Goal: Task Accomplishment & Management: Manage account settings

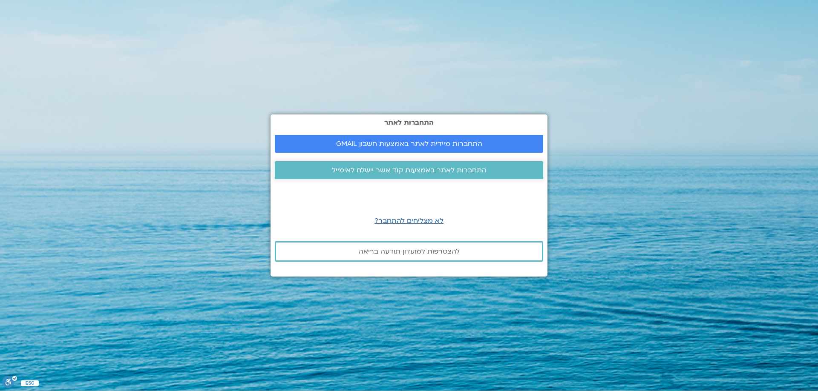
click at [410, 172] on span "התחברות לאתר באמצעות קוד אשר יישלח לאימייל" at bounding box center [409, 170] width 155 height 8
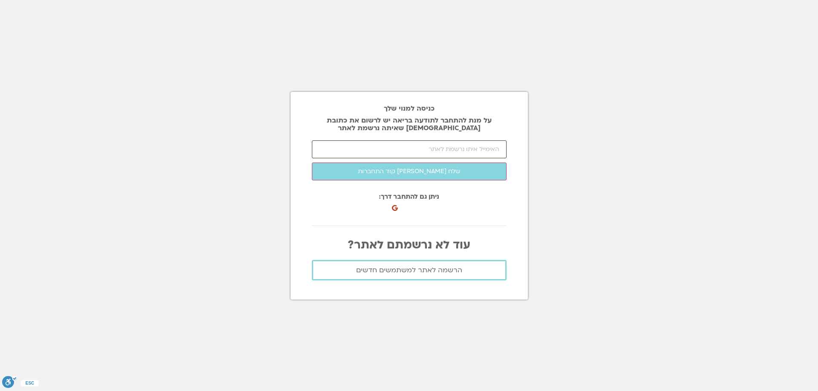
click at [431, 152] on input "email" at bounding box center [409, 150] width 195 height 18
type input "ר"
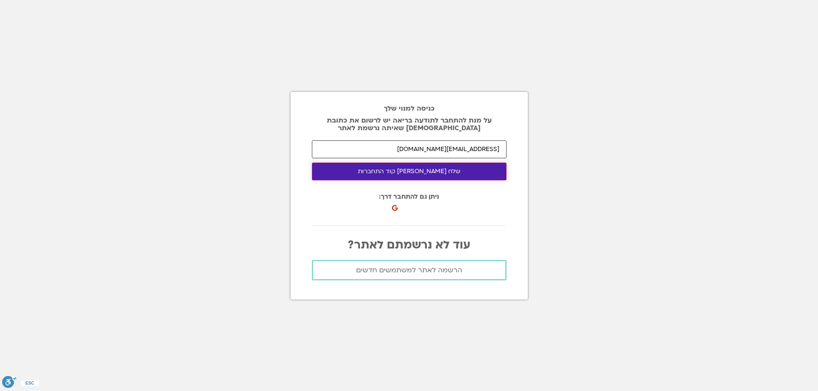
type input "rinaa474@gmail.com"
click at [413, 172] on button "שלח לי קוד התחברות" at bounding box center [409, 172] width 195 height 18
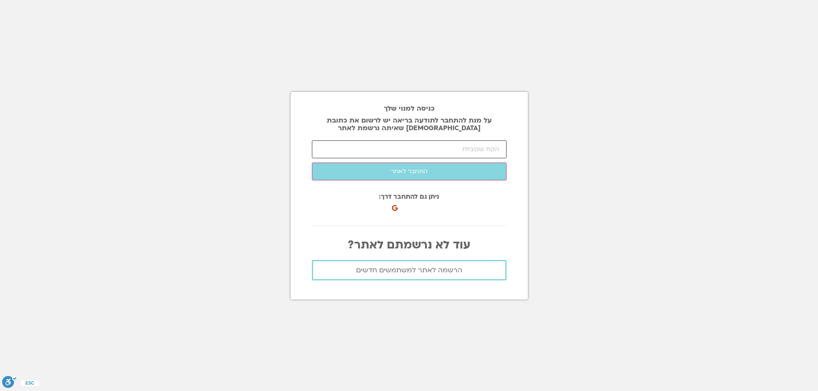
click at [408, 152] on input "number" at bounding box center [409, 150] width 195 height 18
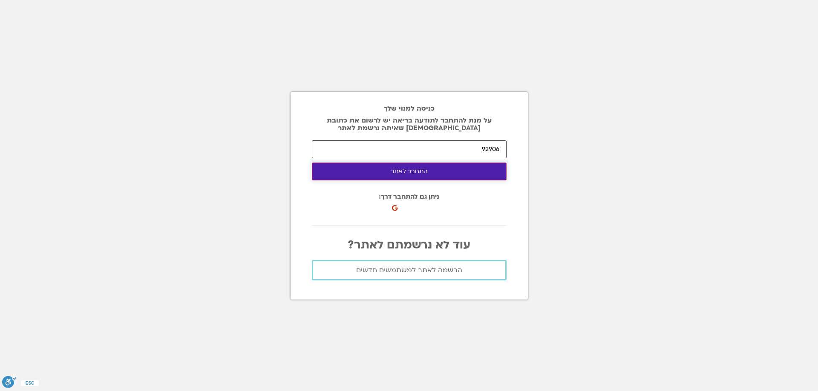
type input "92906"
click at [414, 172] on button "התחבר לאתר" at bounding box center [409, 172] width 195 height 18
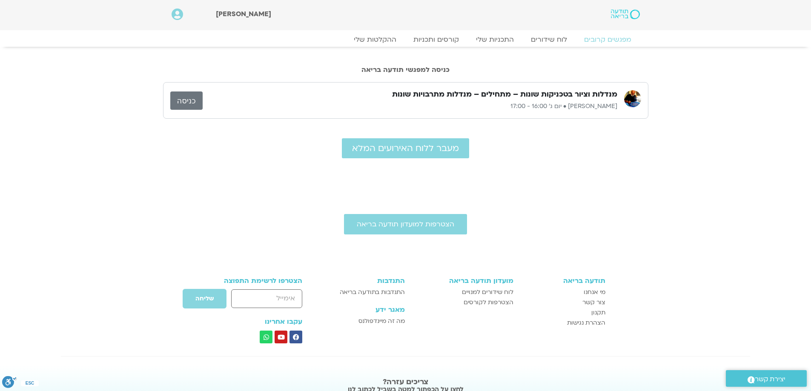
click at [184, 100] on link "כניסה" at bounding box center [186, 101] width 32 height 18
